Goal: Task Accomplishment & Management: Use online tool/utility

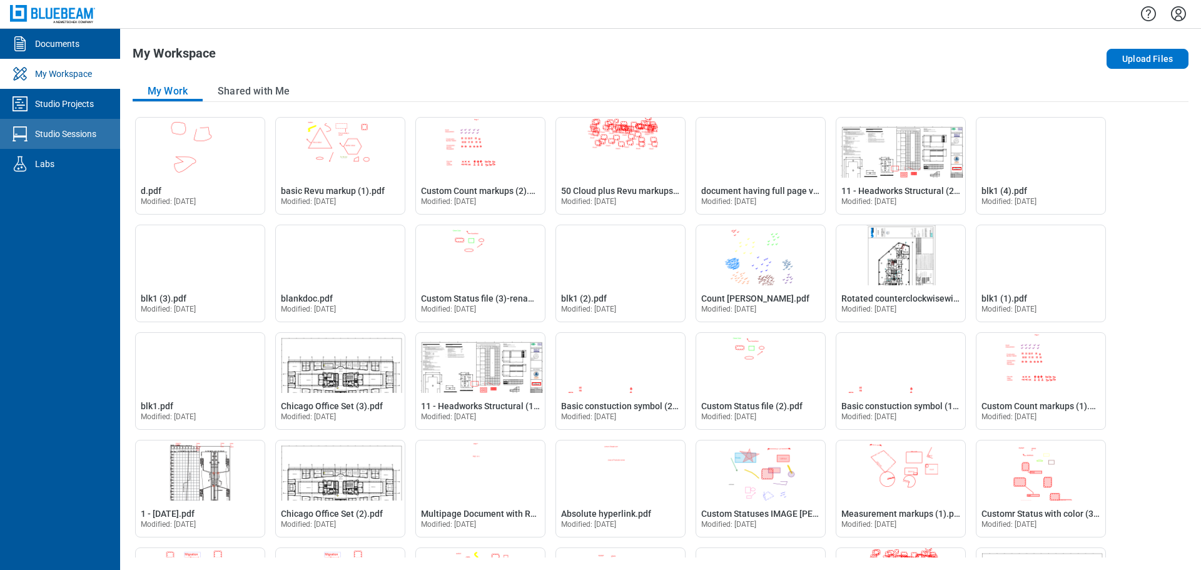
click at [38, 136] on div "Studio Sessions" at bounding box center [65, 134] width 61 height 13
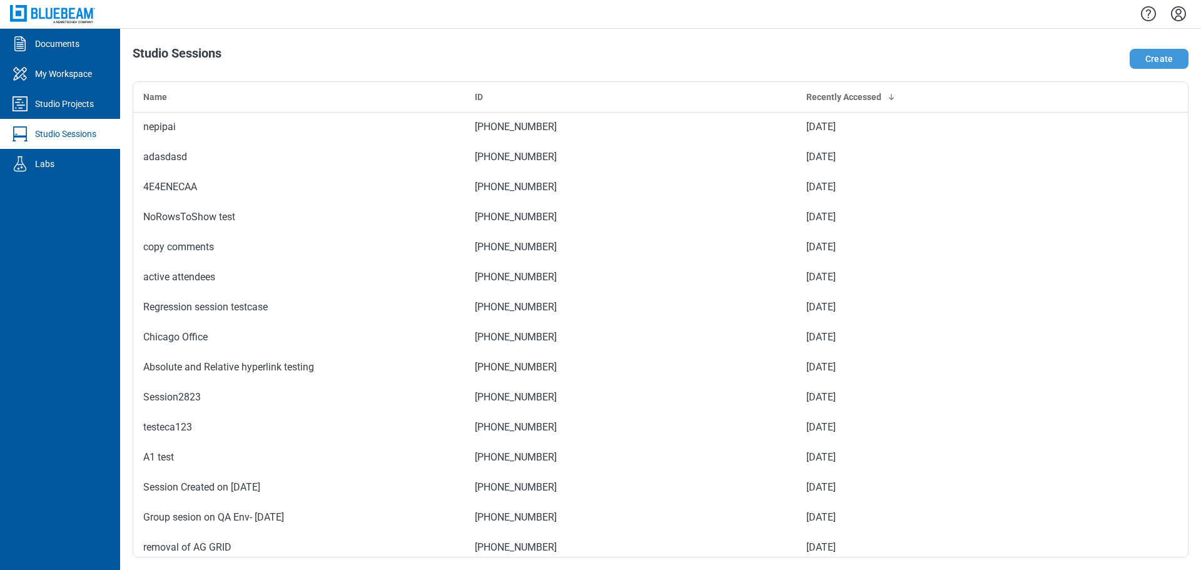
click at [1147, 56] on button "Create" at bounding box center [1159, 59] width 59 height 20
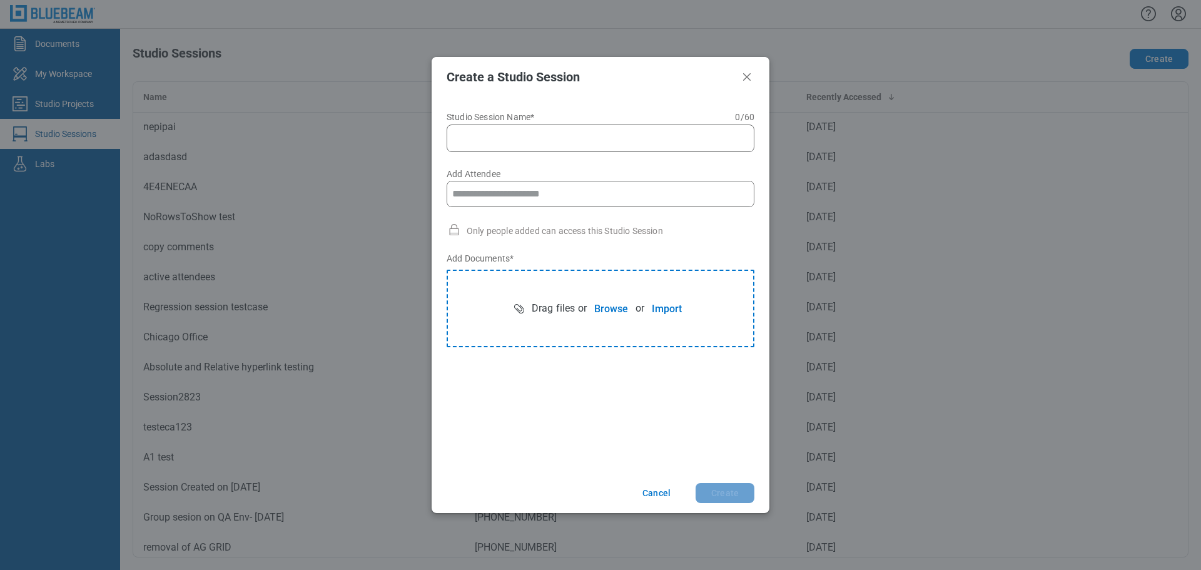
click at [554, 135] on input "Studio Session Name* 0 of 60 characters 0 / 60" at bounding box center [603, 138] width 292 height 15
click at [517, 198] on input "Add Attendee" at bounding box center [600, 193] width 307 height 25
type input "**********"
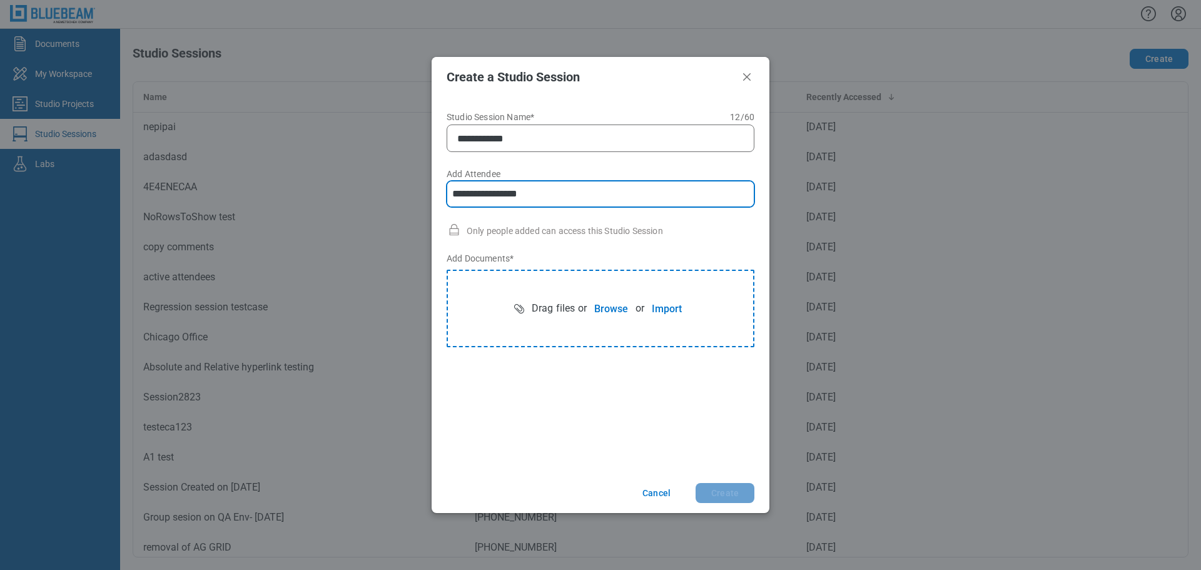
type input "**********"
click at [605, 309] on button "Browse" at bounding box center [611, 308] width 49 height 25
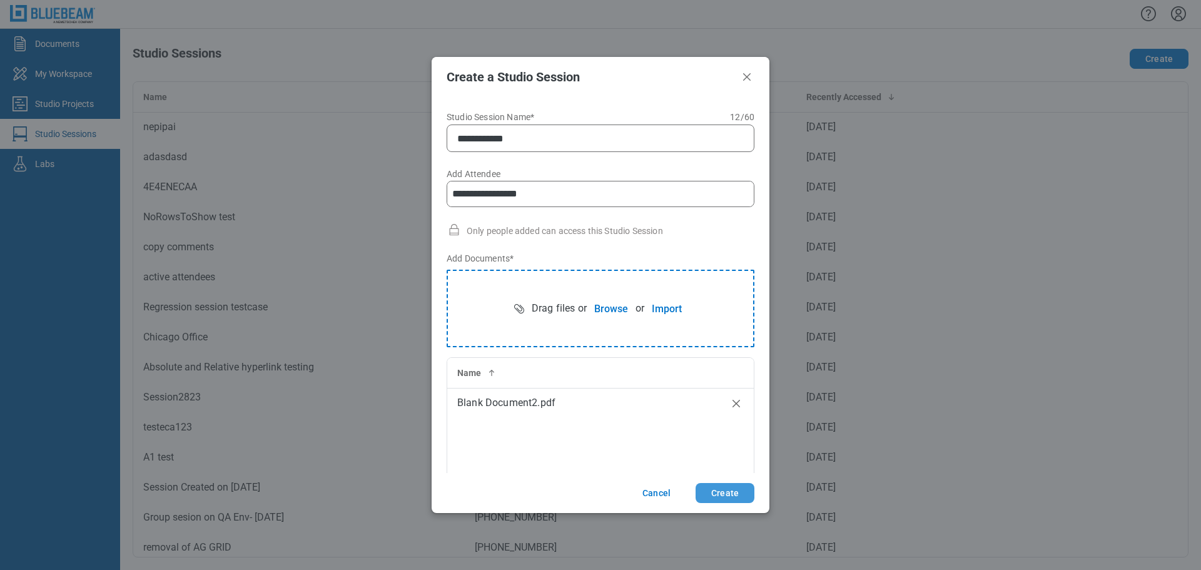
click at [726, 493] on button "Create" at bounding box center [725, 493] width 59 height 20
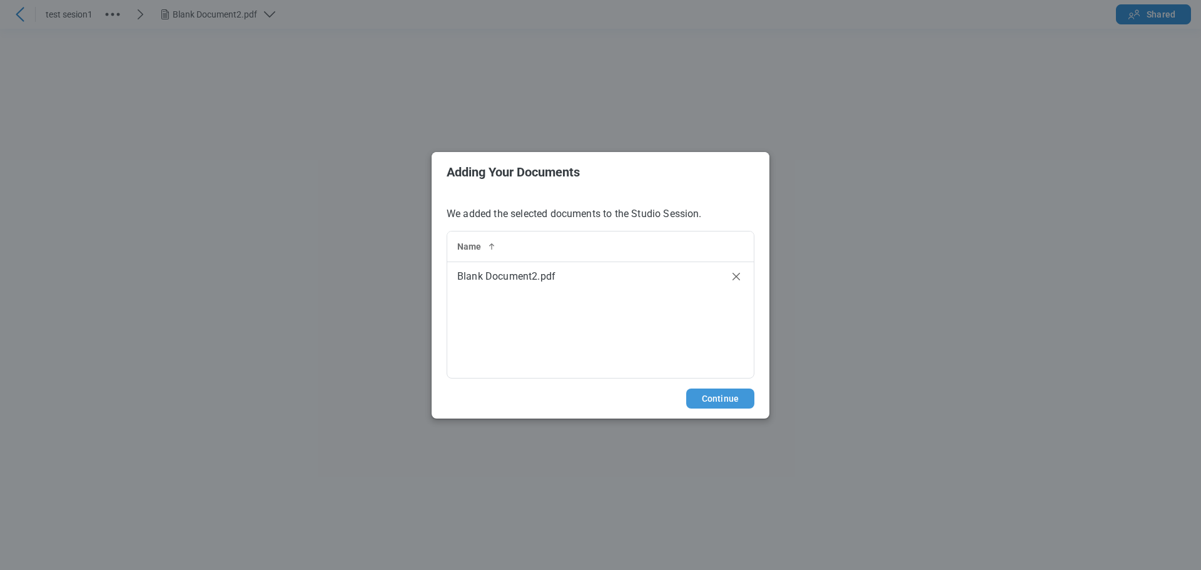
click at [718, 402] on button "Continue" at bounding box center [720, 398] width 68 height 20
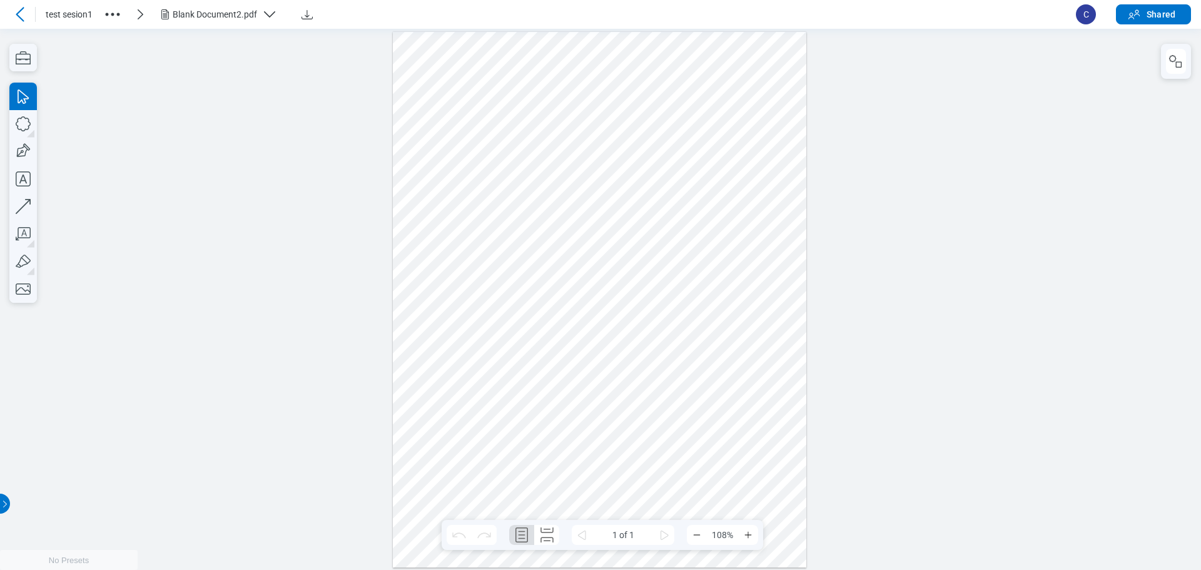
click at [674, 463] on div at bounding box center [600, 299] width 414 height 536
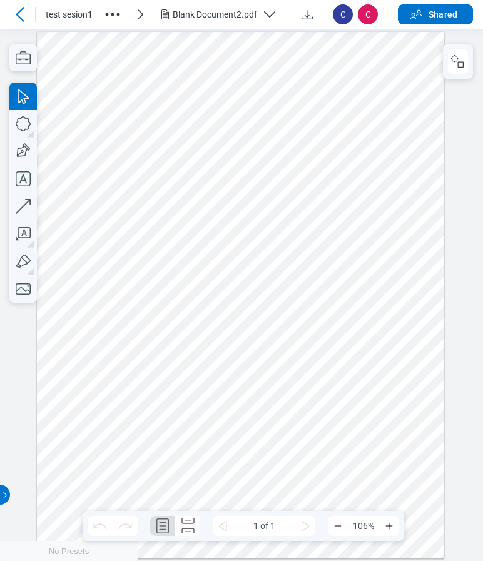
drag, startPoint x: 255, startPoint y: 45, endPoint x: 327, endPoint y: 48, distance: 72.0
click at [255, 45] on div at bounding box center [240, 294] width 407 height 527
click at [253, 61] on div at bounding box center [240, 294] width 407 height 527
click at [18, 14] on icon at bounding box center [20, 14] width 8 height 14
